Goal: Transaction & Acquisition: Purchase product/service

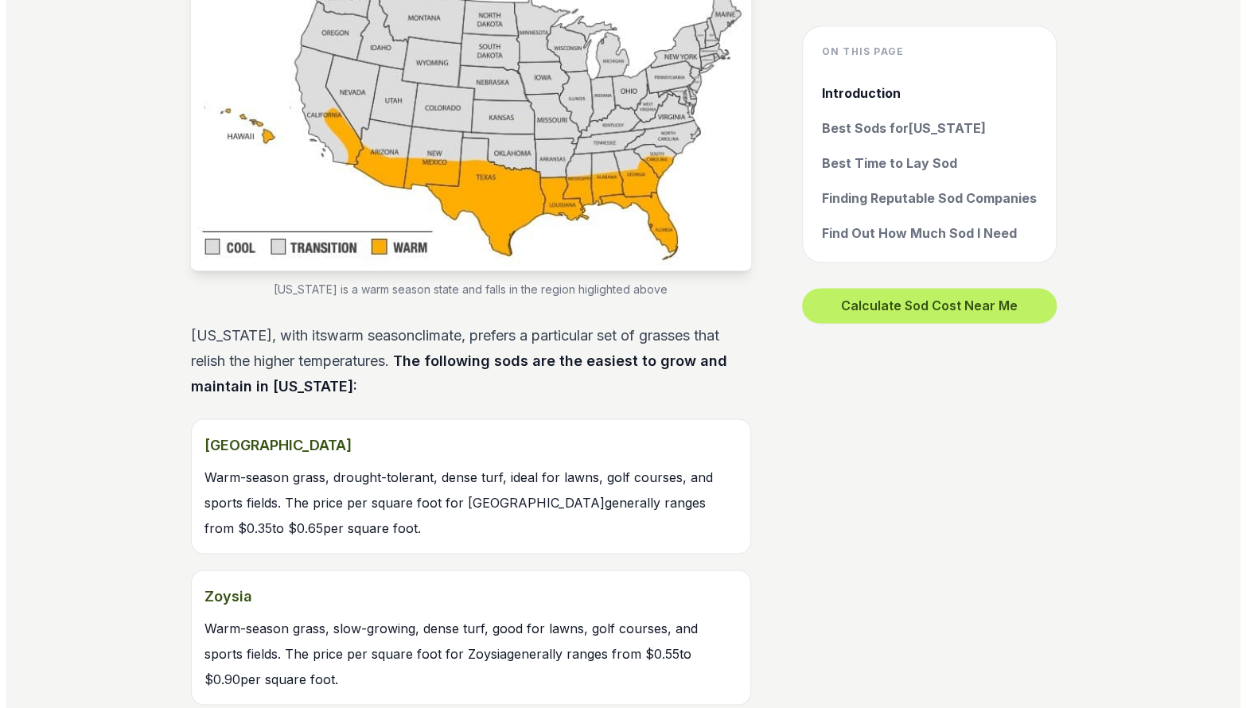
scroll to position [1433, 0]
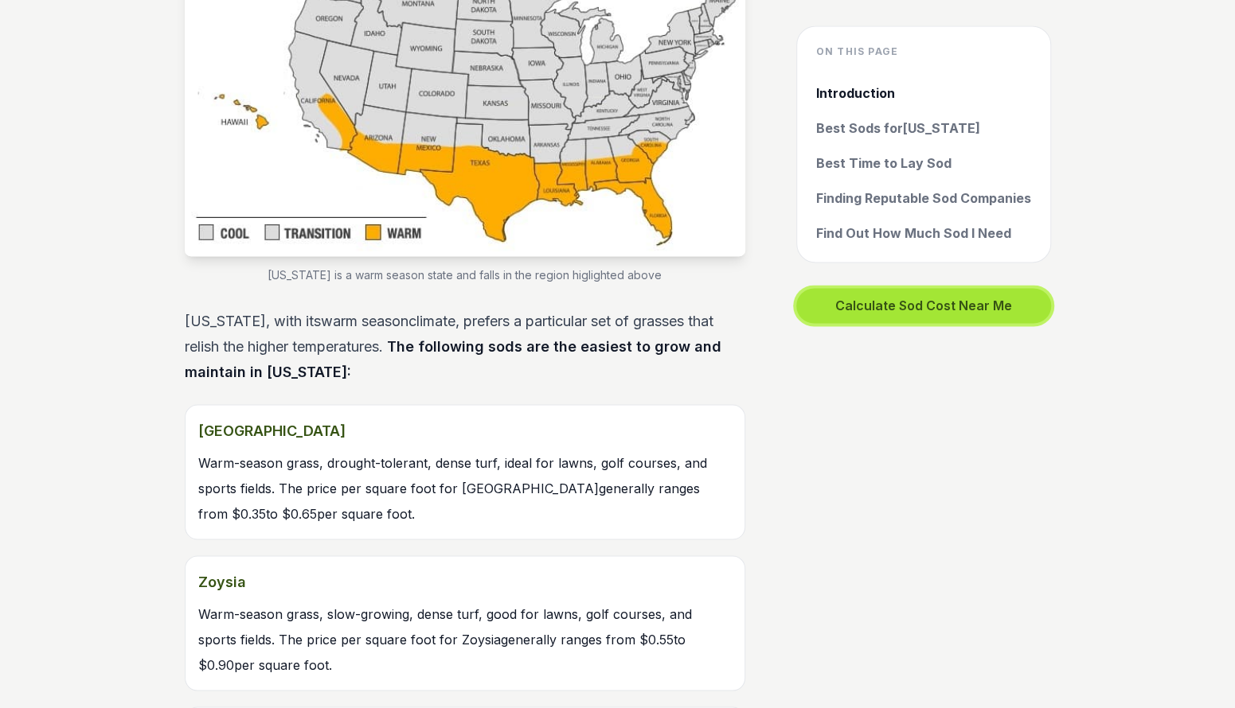
click at [930, 310] on button "Calculate Sod Cost Near Me" at bounding box center [923, 305] width 255 height 35
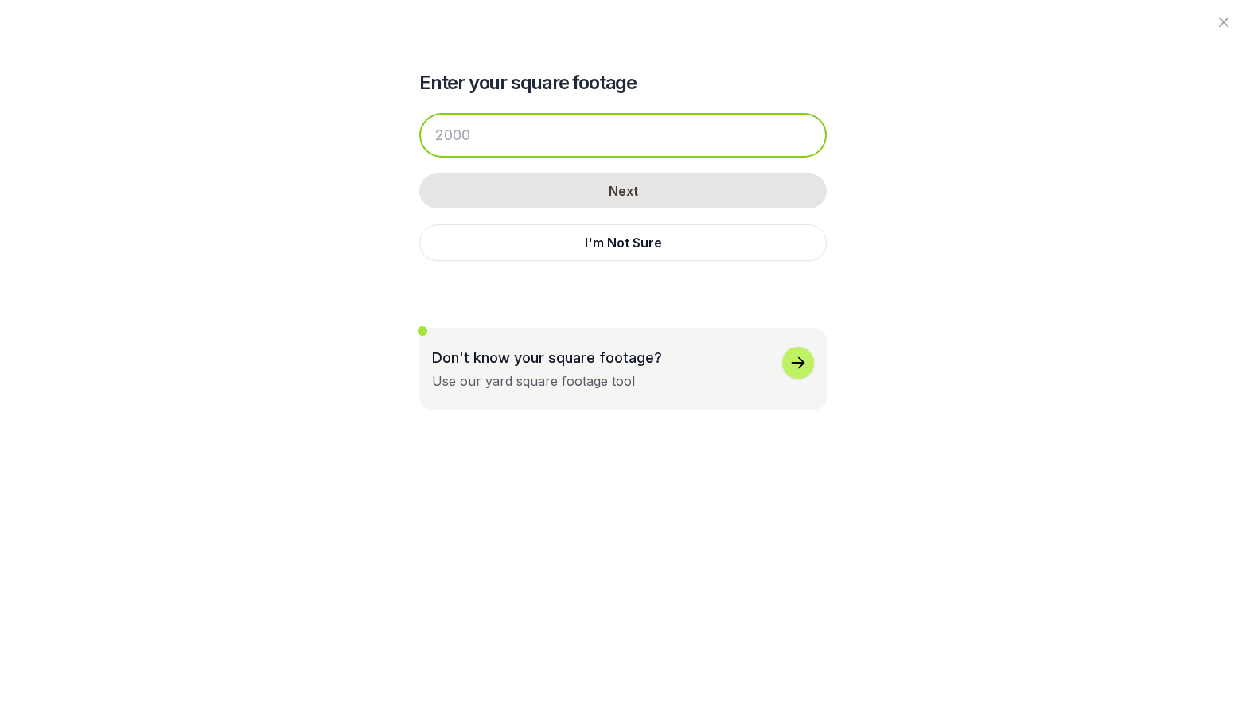
click at [586, 134] on input "number" at bounding box center [623, 135] width 408 height 45
click at [511, 135] on input "number" at bounding box center [623, 135] width 408 height 45
drag, startPoint x: 511, startPoint y: 135, endPoint x: 352, endPoint y: 112, distance: 160.7
click at [366, 125] on div "Enter your square footage Next I'm Not Sure Don't know your square footage? Use…" at bounding box center [623, 205] width 866 height 410
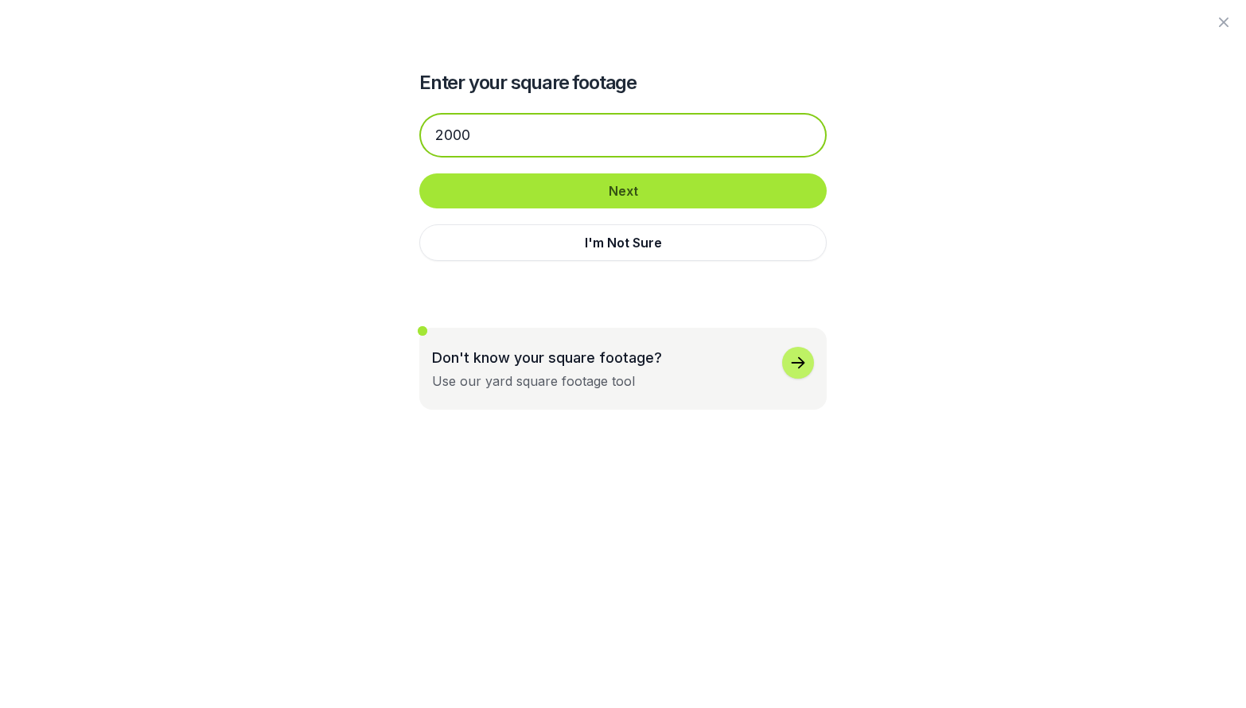
type input "2000"
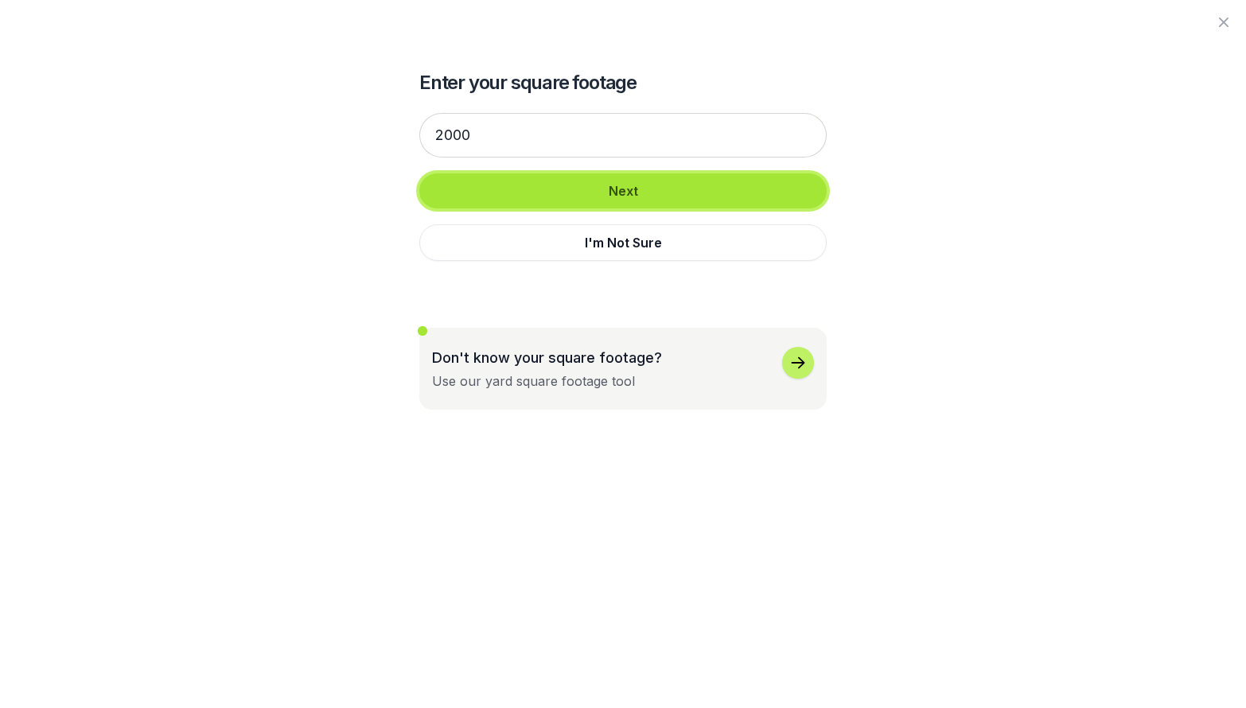
click at [653, 187] on button "Next" at bounding box center [623, 191] width 408 height 35
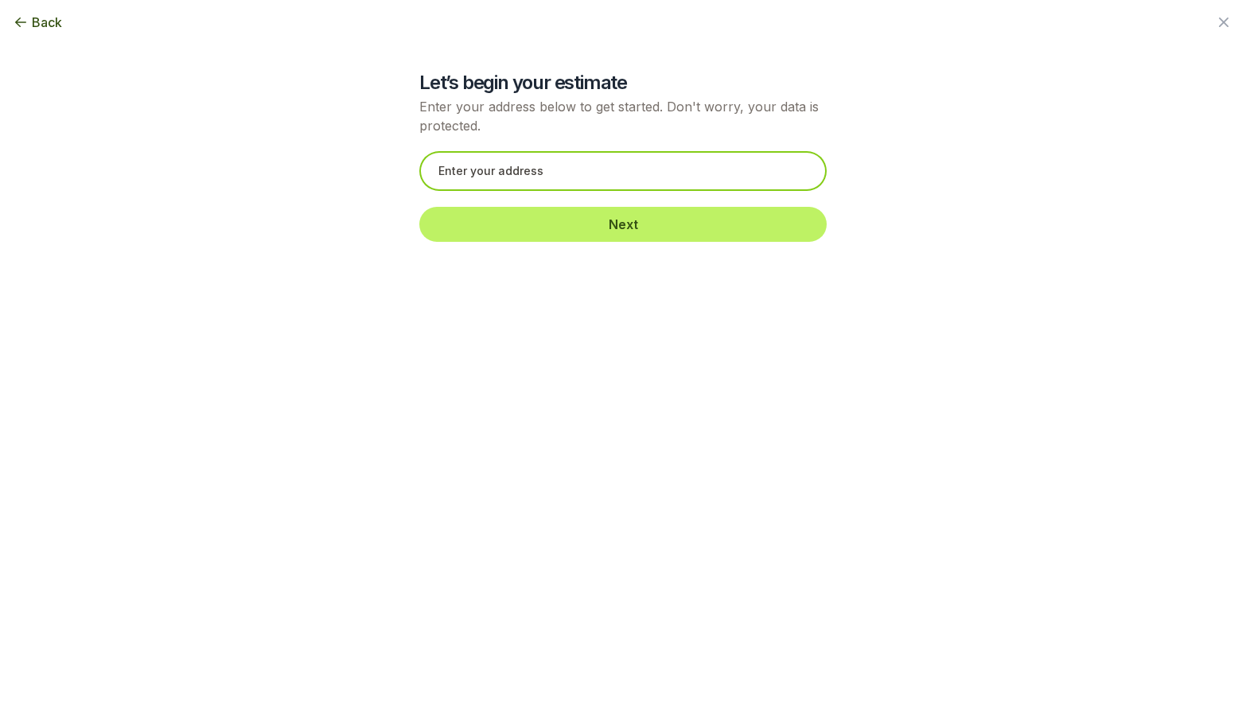
click at [576, 163] on input "text" at bounding box center [623, 171] width 408 height 40
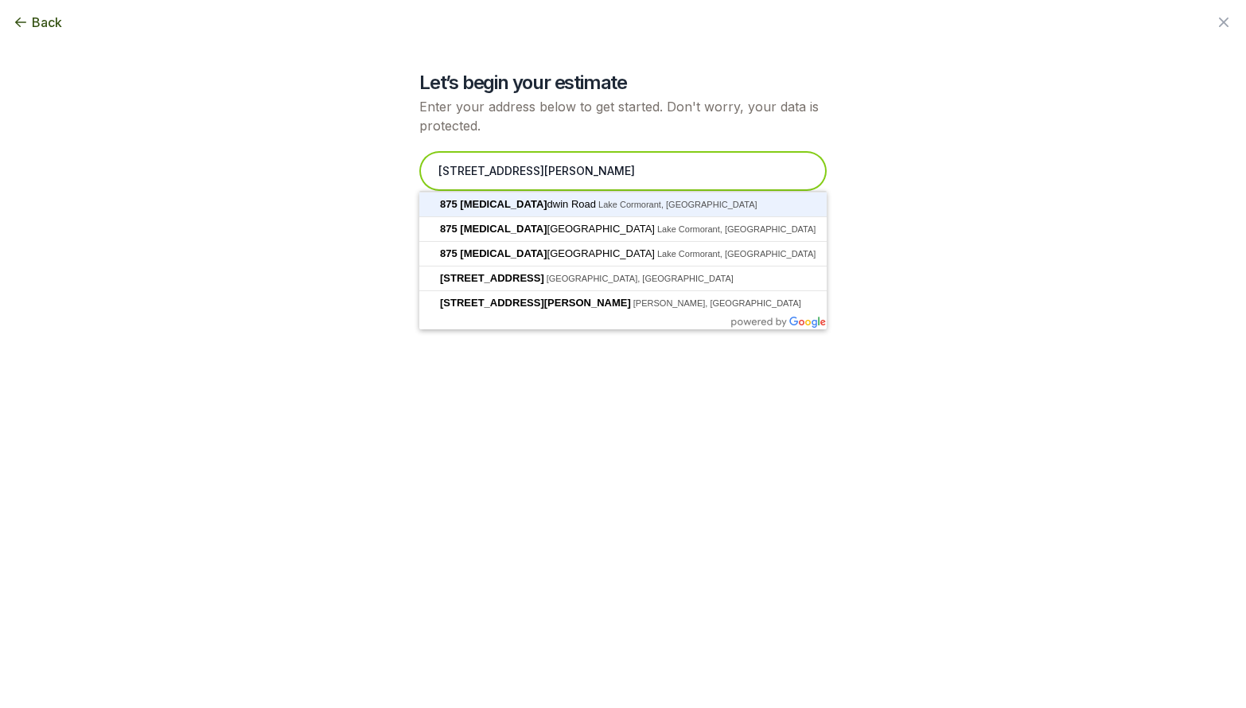
type input "[STREET_ADDRESS][PERSON_NAME]"
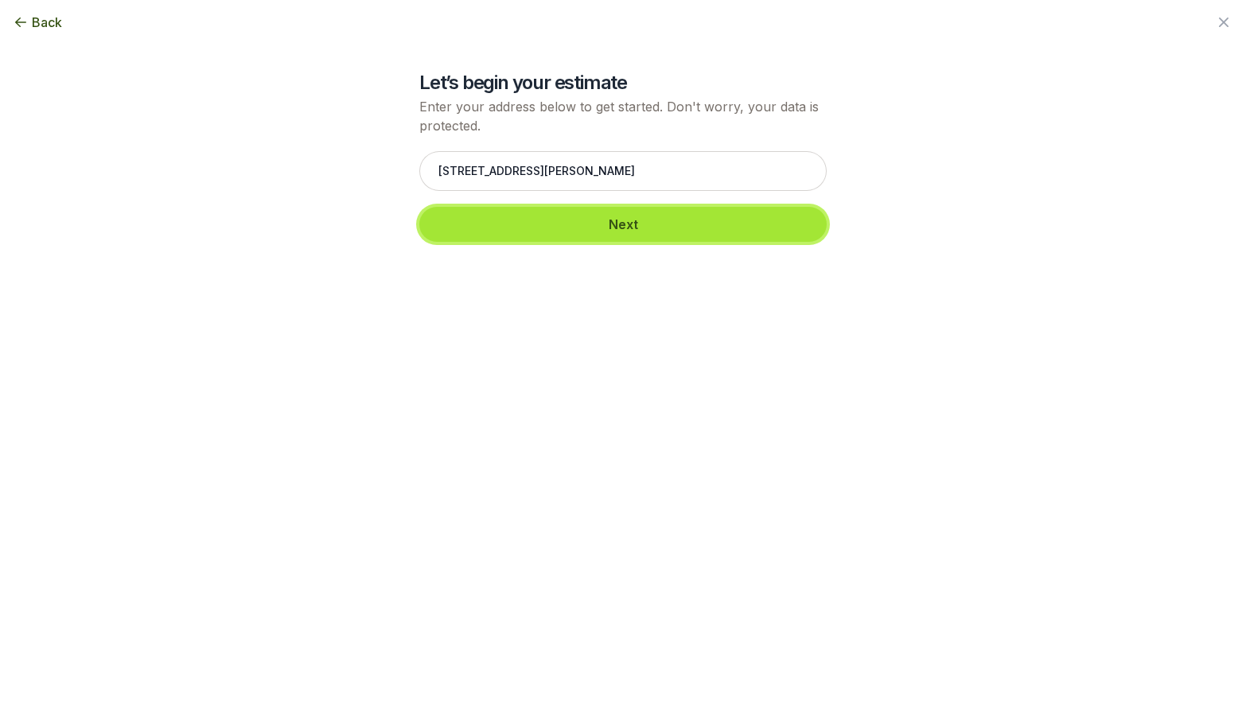
click at [639, 228] on button "Next" at bounding box center [623, 224] width 408 height 35
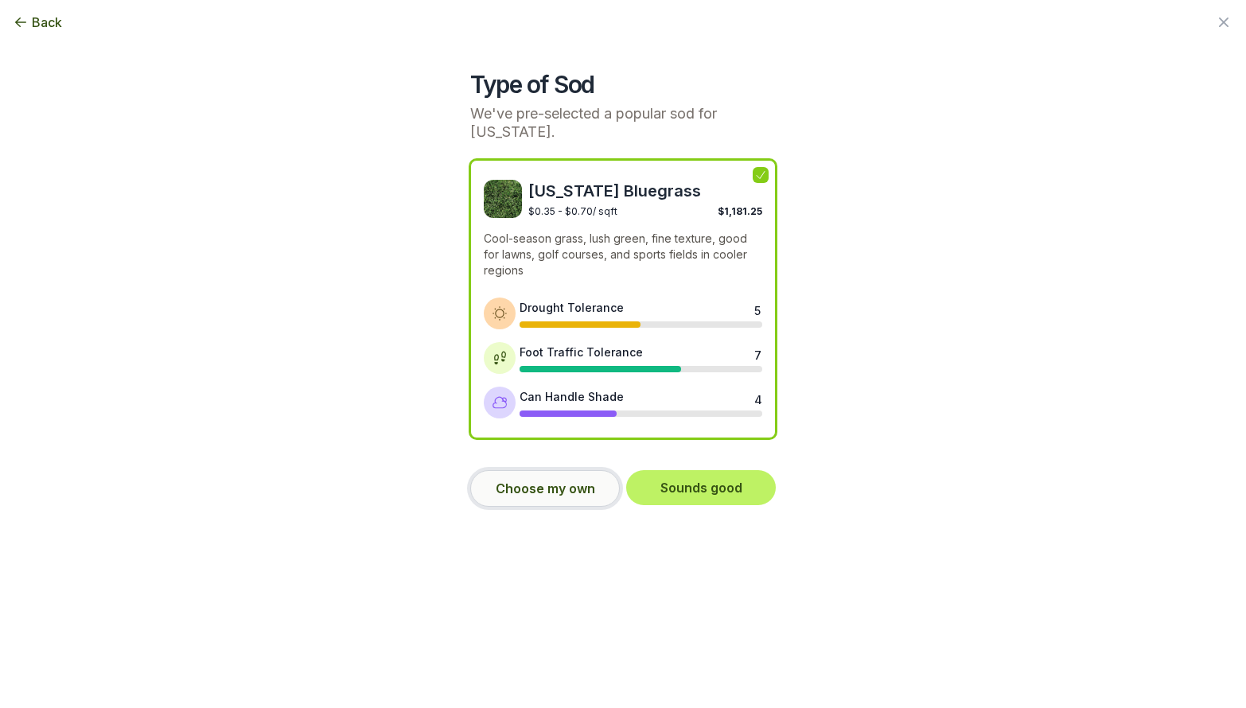
click at [551, 493] on button "Choose my own" at bounding box center [545, 488] width 150 height 37
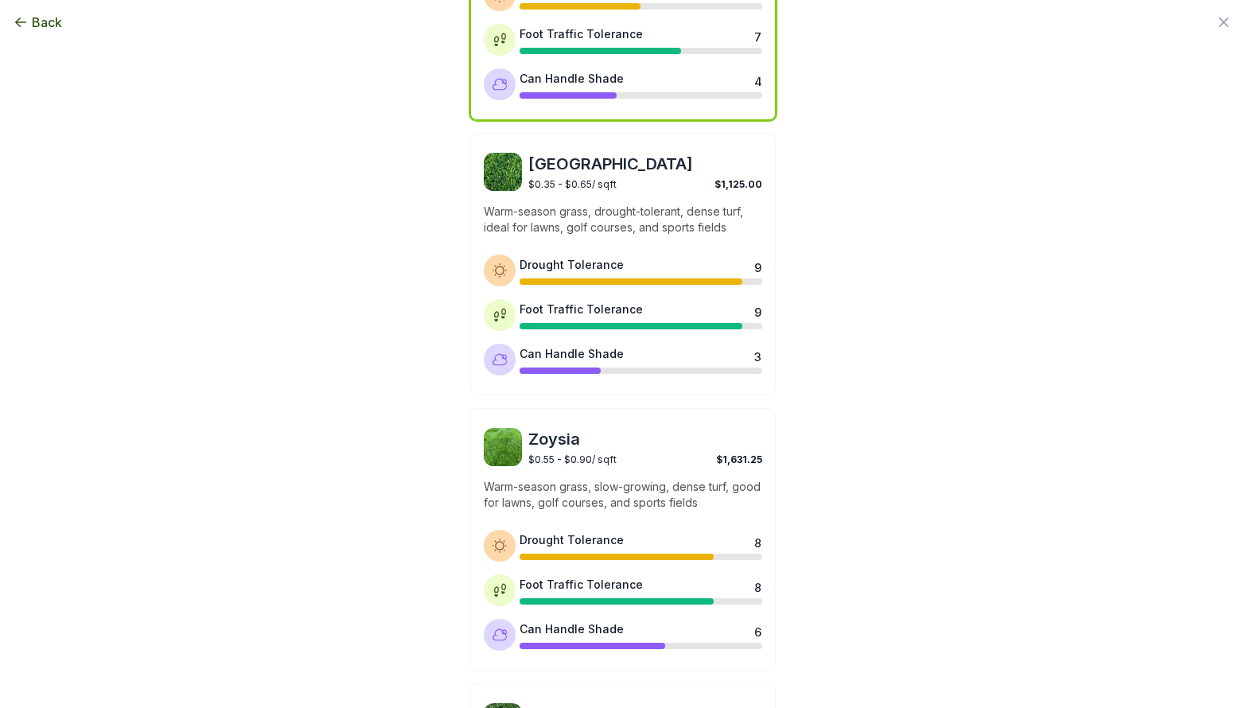
scroll to position [318, 0]
click at [559, 168] on span "[GEOGRAPHIC_DATA]" at bounding box center [646, 164] width 234 height 22
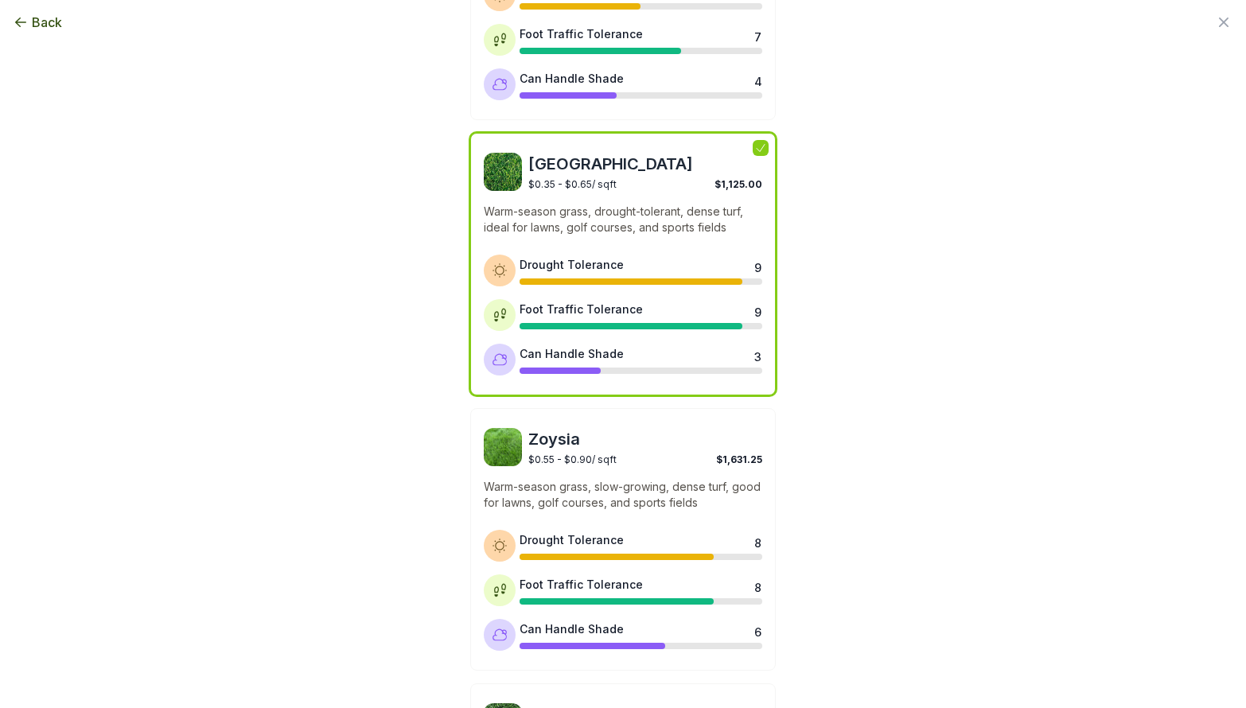
click at [638, 206] on p "Warm-season grass, drought-tolerant, dense turf, ideal for lawns, golf courses,…" at bounding box center [623, 220] width 279 height 32
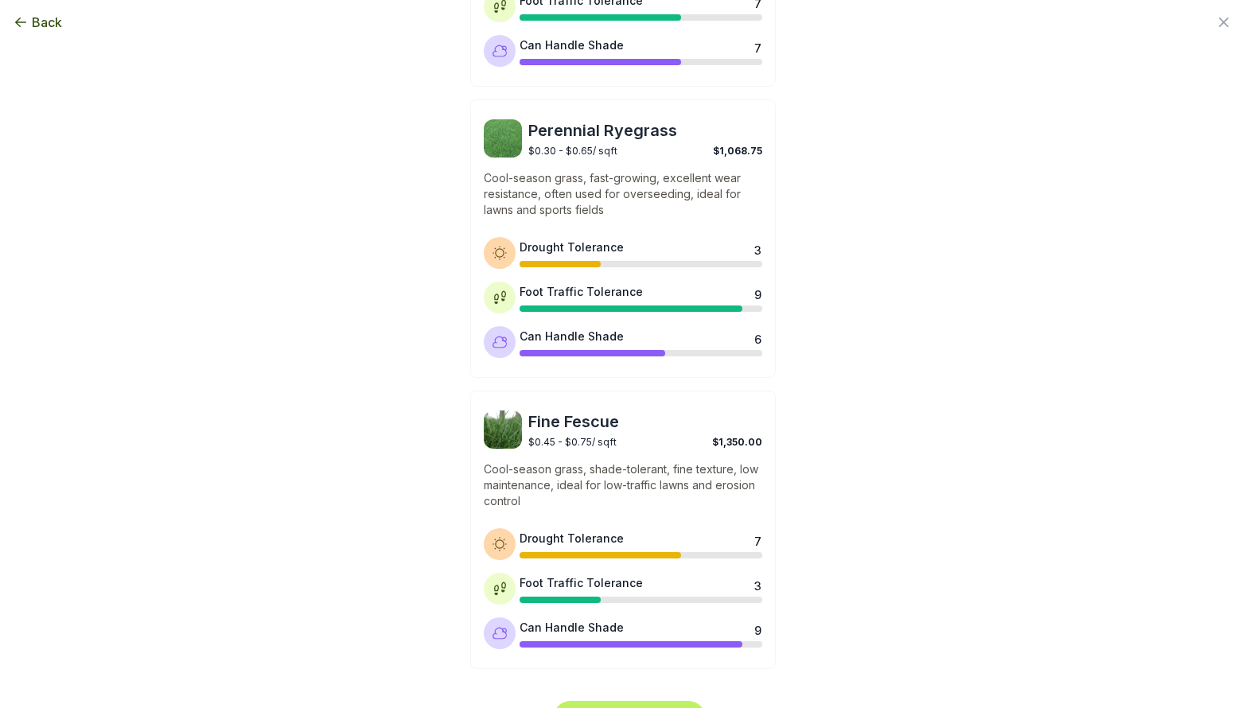
scroll to position [1231, 0]
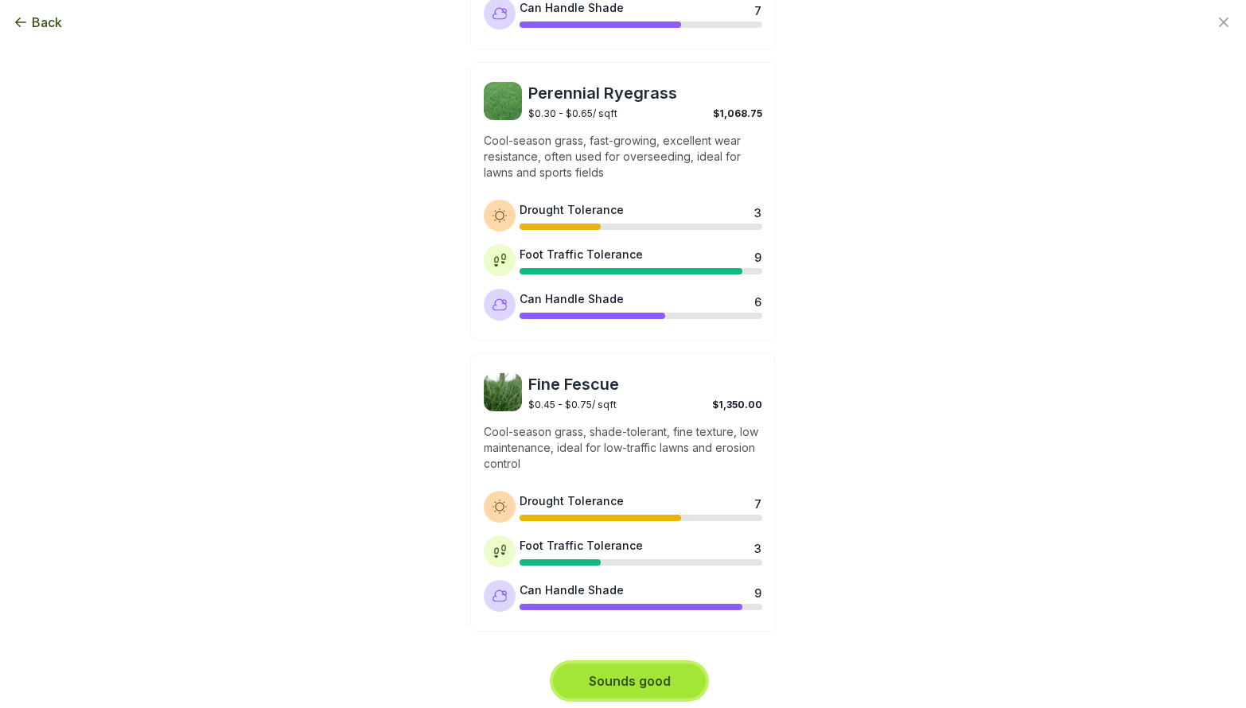
click at [653, 676] on button "Sounds good" at bounding box center [629, 681] width 153 height 35
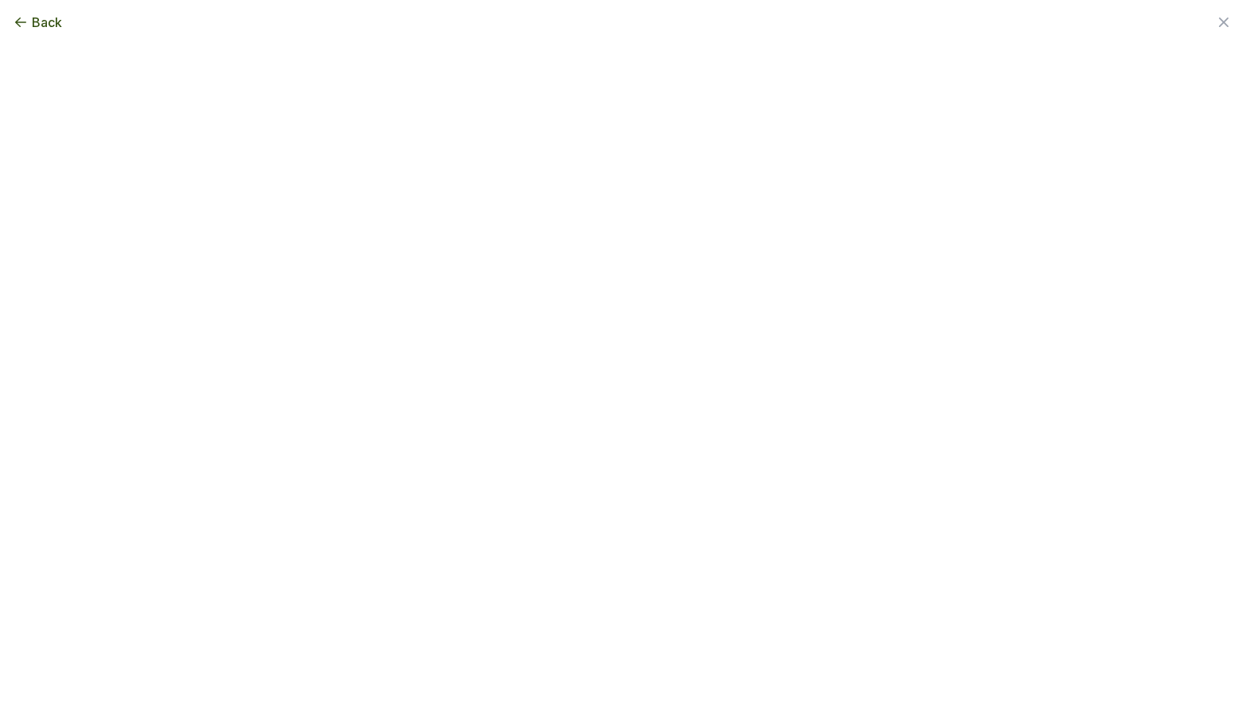
scroll to position [0, 0]
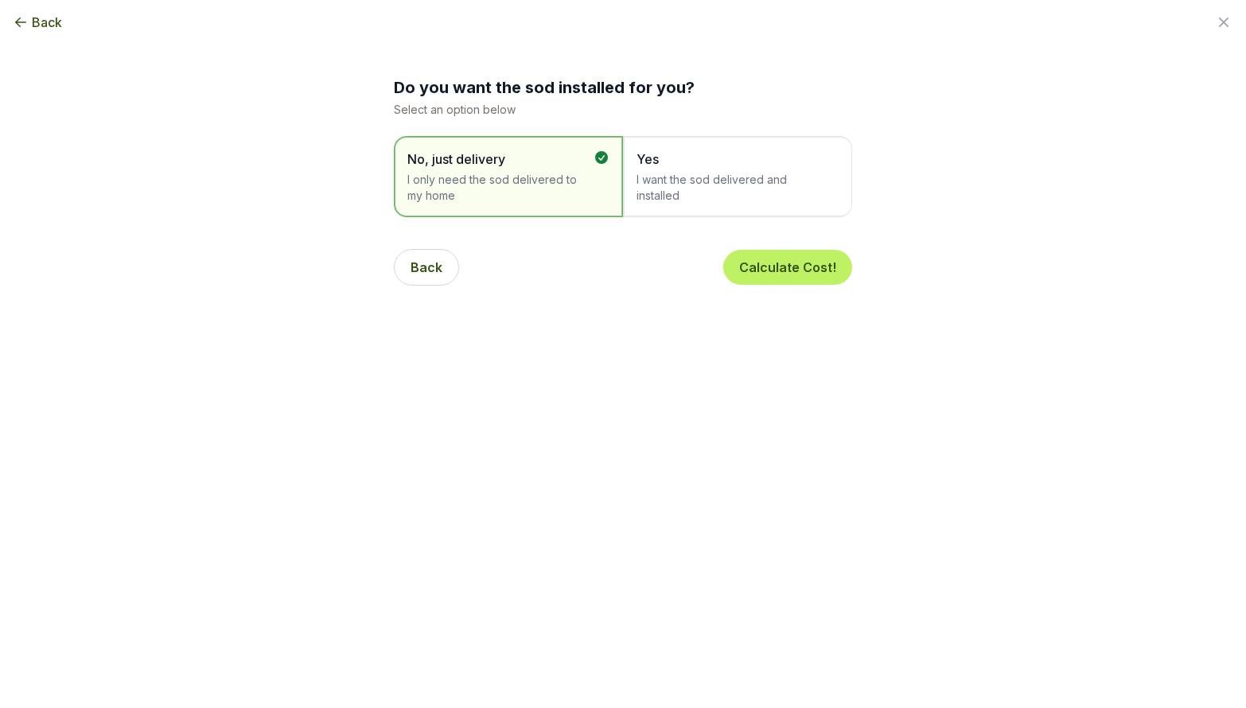
click at [675, 180] on span "I want the sod delivered and installed" at bounding box center [730, 188] width 186 height 32
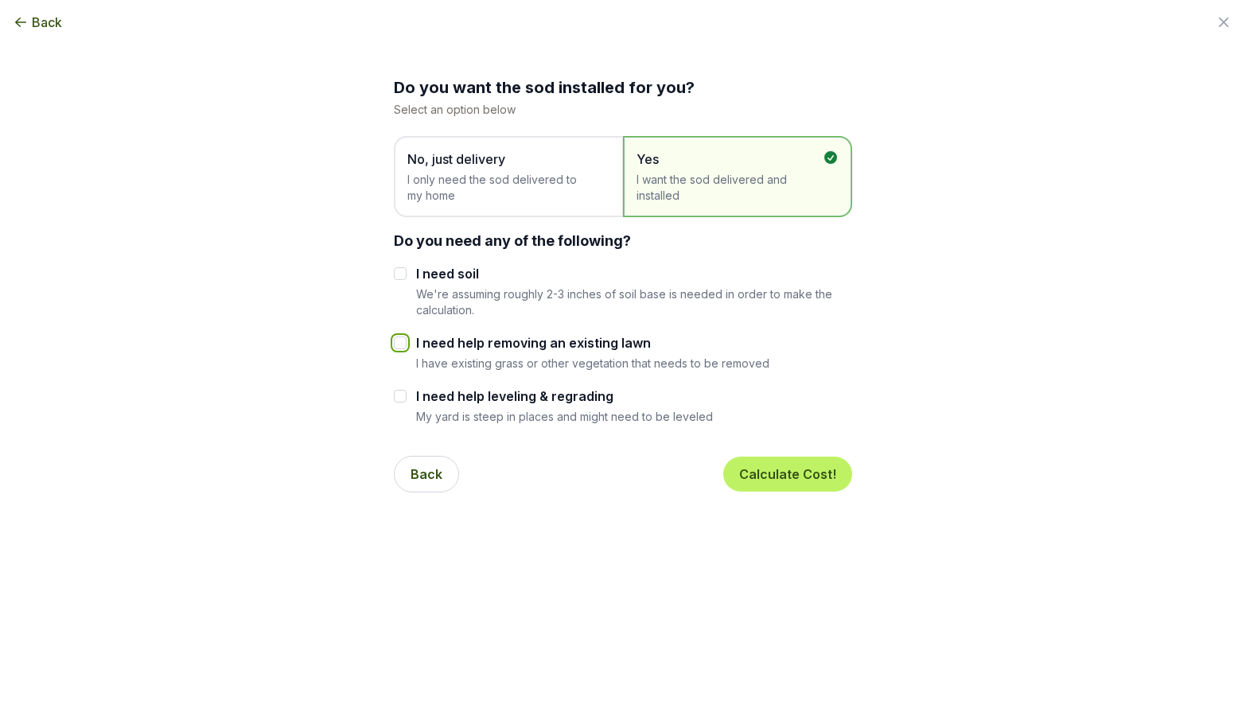
drag, startPoint x: 395, startPoint y: 341, endPoint x: 419, endPoint y: 361, distance: 31.1
click at [395, 341] on input "I need help removing an existing lawn" at bounding box center [400, 343] width 13 height 13
checkbox input "true"
click at [394, 396] on input "I need help leveling & regrading" at bounding box center [400, 396] width 13 height 13
checkbox input "true"
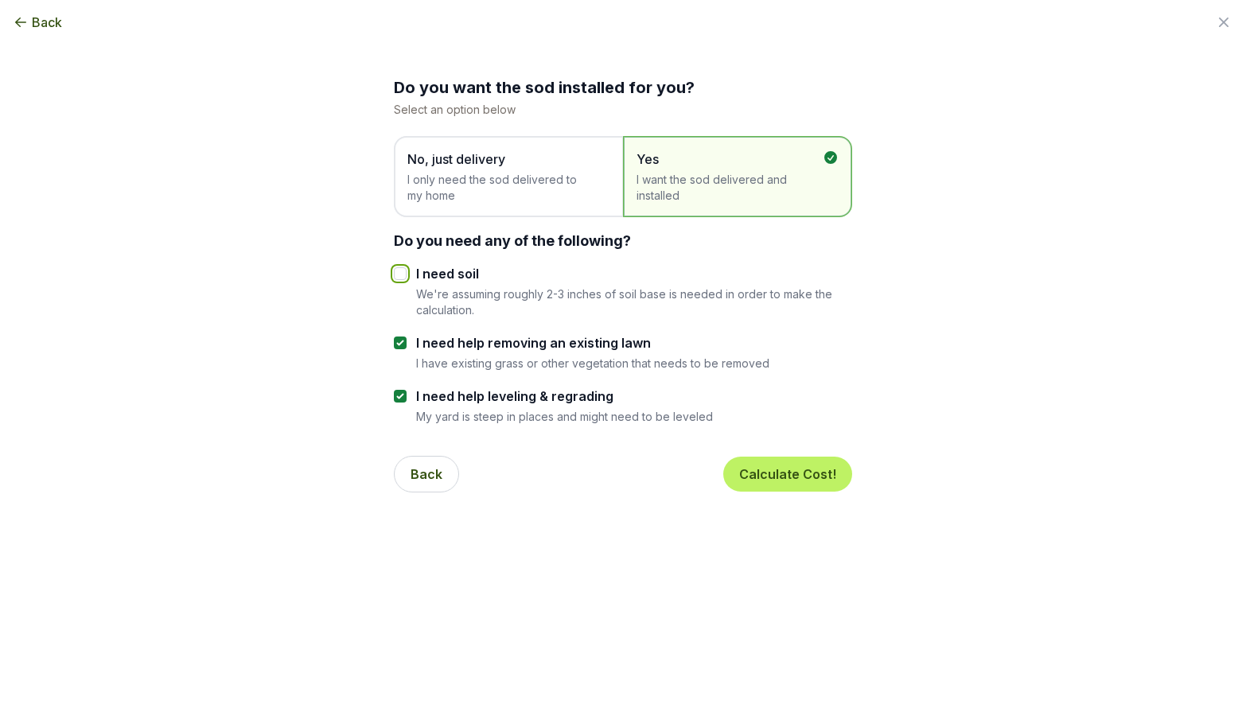
drag, startPoint x: 392, startPoint y: 273, endPoint x: 458, endPoint y: 285, distance: 66.4
click at [394, 273] on input "I need soil" at bounding box center [400, 273] width 13 height 13
checkbox input "true"
click at [809, 472] on button "Calculate Cost!" at bounding box center [788, 474] width 129 height 35
